Goal: Task Accomplishment & Management: Manage account settings

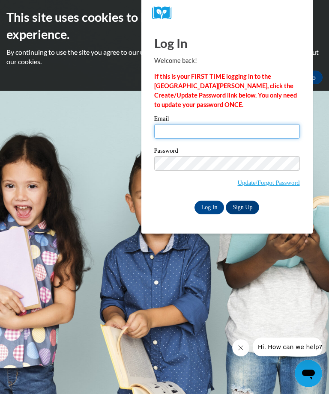
click at [169, 128] on input "Email" at bounding box center [227, 131] width 146 height 15
type input "latavisjackson579@gmail.com"
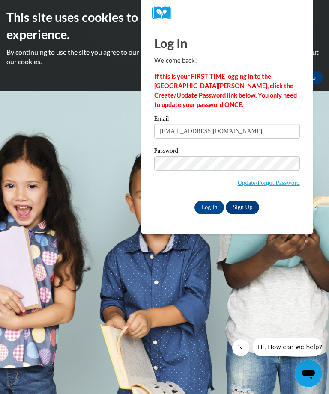
click at [214, 208] on input "Log In" at bounding box center [209, 208] width 30 height 14
click at [217, 208] on input "Log In" at bounding box center [209, 208] width 30 height 14
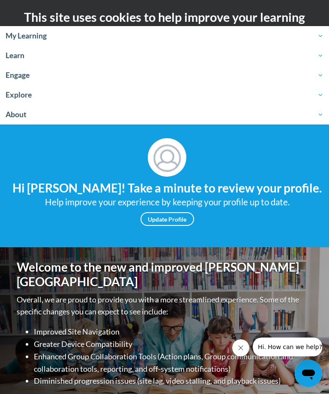
click at [33, 33] on span "My Learning" at bounding box center [165, 36] width 318 height 10
click at [41, 33] on span "My Learning" at bounding box center [165, 36] width 318 height 10
click at [41, 28] on link "My Learning" at bounding box center [164, 36] width 329 height 20
click at [39, 36] on span "My Learning" at bounding box center [165, 36] width 318 height 10
click at [321, 34] on span "My Learning" at bounding box center [165, 36] width 318 height 10
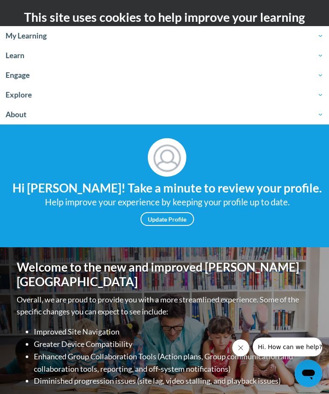
click at [171, 220] on link "Update Profile" at bounding box center [167, 219] width 54 height 14
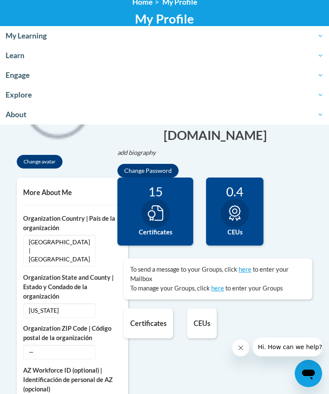
click at [158, 221] on div at bounding box center [155, 213] width 28 height 29
click at [146, 214] on div at bounding box center [155, 213] width 28 height 29
click at [153, 217] on div at bounding box center [155, 213] width 28 height 29
click at [144, 320] on h5 "Certificates" at bounding box center [148, 323] width 36 height 8
click at [143, 322] on h5 "Certificates" at bounding box center [148, 323] width 36 height 8
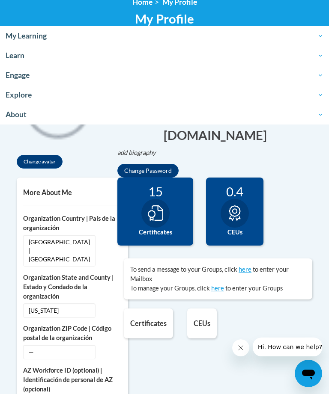
click at [140, 319] on h5 "Certificates" at bounding box center [148, 323] width 36 height 8
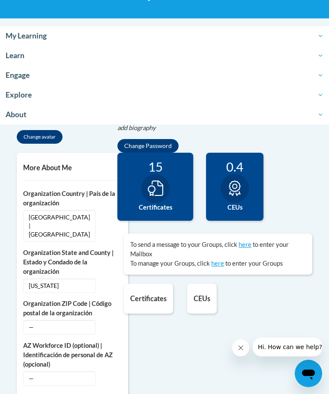
scroll to position [160, 0]
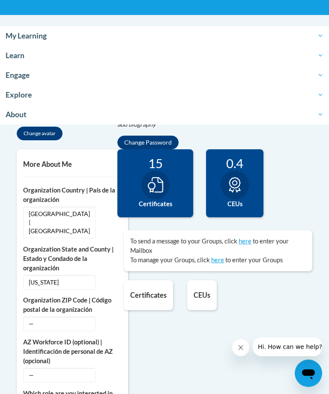
click at [150, 292] on h5 "Certificates" at bounding box center [148, 296] width 36 height 8
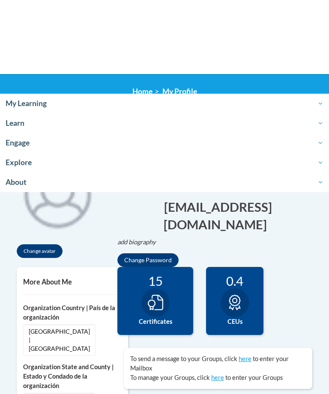
scroll to position [0, 0]
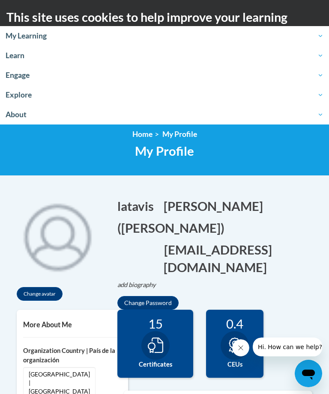
click at [34, 30] on link "My Learning" at bounding box center [164, 36] width 329 height 20
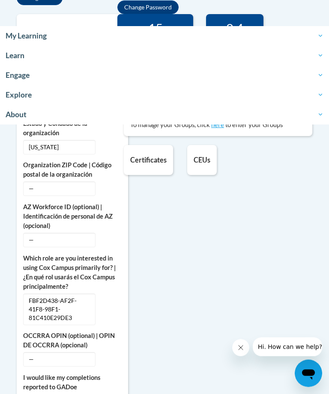
scroll to position [316, 0]
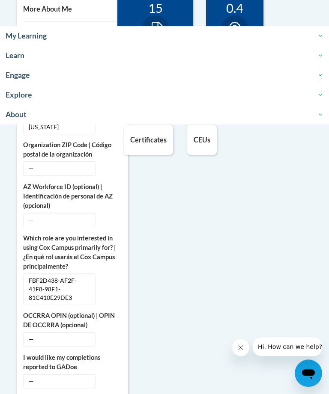
click at [243, 351] on icon "Close message from company" at bounding box center [240, 347] width 7 height 7
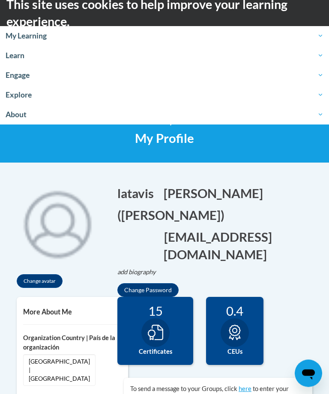
scroll to position [0, 0]
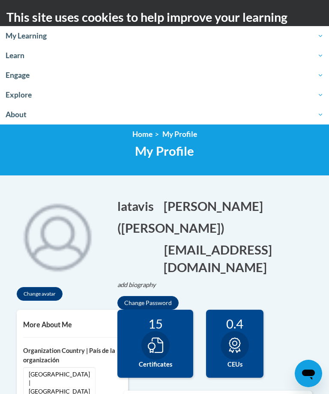
click at [12, 117] on span "About" at bounding box center [165, 115] width 318 height 10
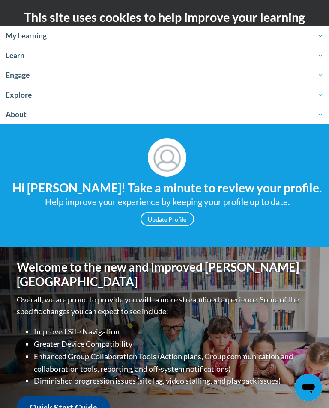
click at [19, 36] on span "My Learning" at bounding box center [165, 36] width 318 height 10
